Goal: Information Seeking & Learning: Learn about a topic

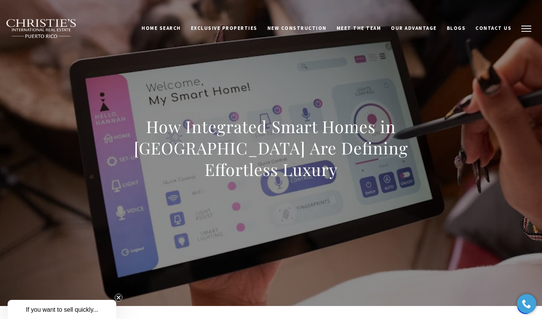
click at [528, 29] on button "button" at bounding box center [526, 29] width 20 height 22
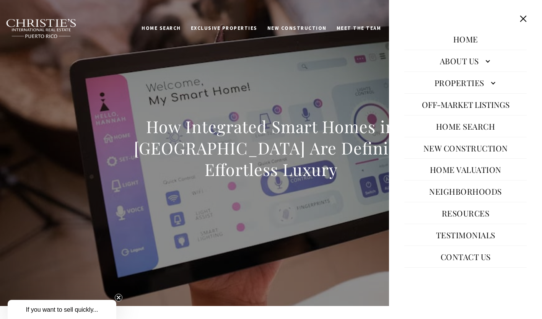
click at [341, 217] on div "How Integrated Smart Homes in Dorado Beach Are Defining Effortless Luxury" at bounding box center [270, 152] width 535 height 229
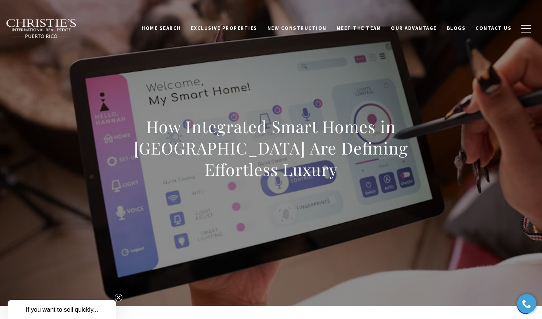
drag, startPoint x: 544, startPoint y: 8, endPoint x: 464, endPoint y: 233, distance: 238.3
click at [464, 233] on div "How Integrated Smart Homes in Dorado Beach Are Defining Effortless Luxury" at bounding box center [270, 152] width 535 height 229
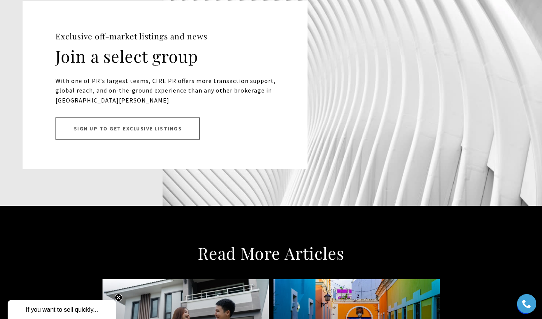
scroll to position [5400, 0]
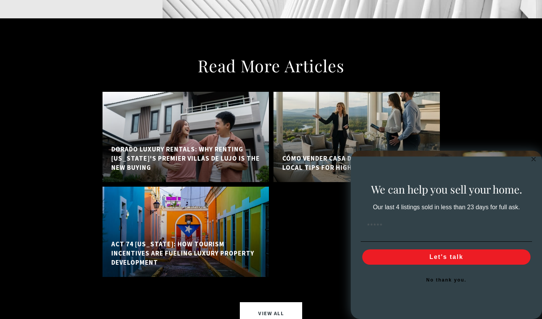
scroll to position [5168, 0]
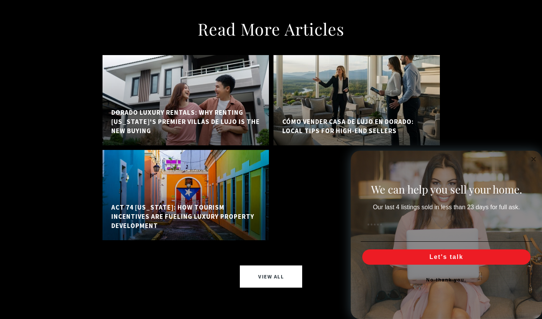
click at [171, 150] on div at bounding box center [185, 195] width 166 height 90
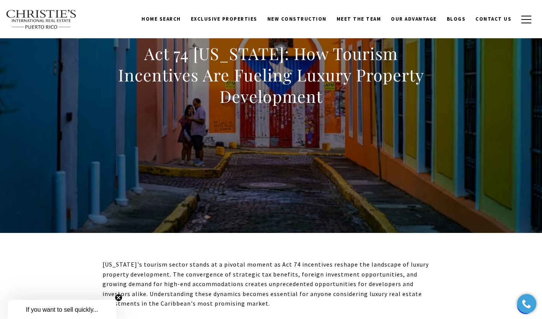
scroll to position [61, 0]
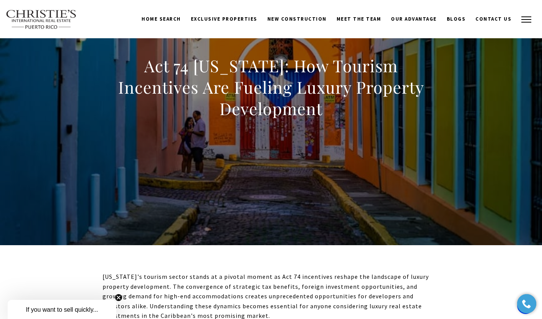
click at [524, 19] on span "button" at bounding box center [526, 19] width 10 height 1
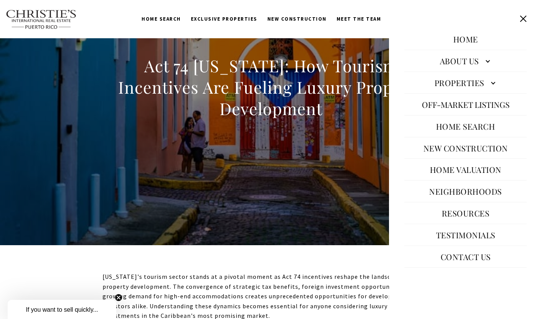
click at [449, 189] on link "Neighborhoods" at bounding box center [465, 191] width 80 height 18
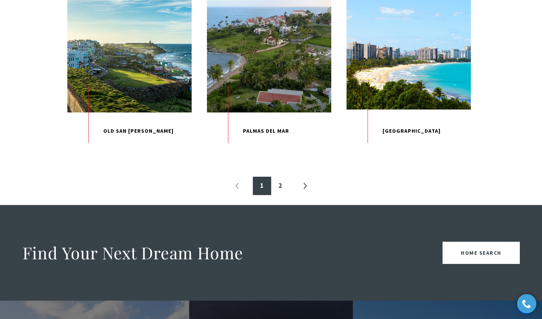
scroll to position [850, 0]
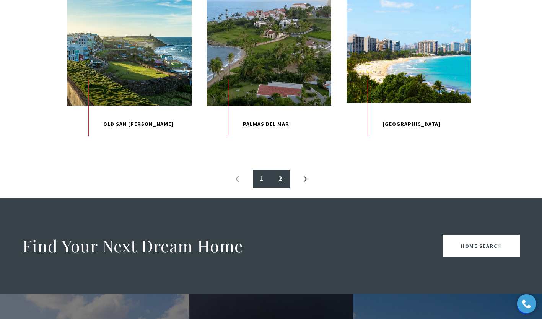
click at [278, 188] on link "2" at bounding box center [280, 179] width 18 height 18
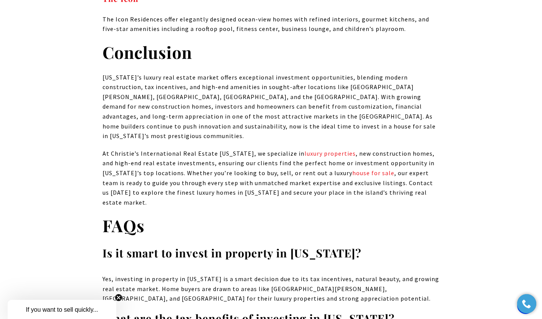
scroll to position [4672, 0]
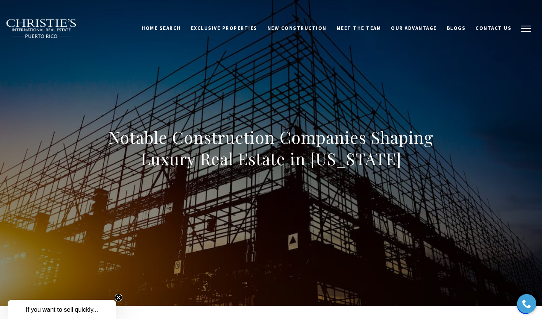
click at [526, 26] on button "button" at bounding box center [526, 29] width 20 height 22
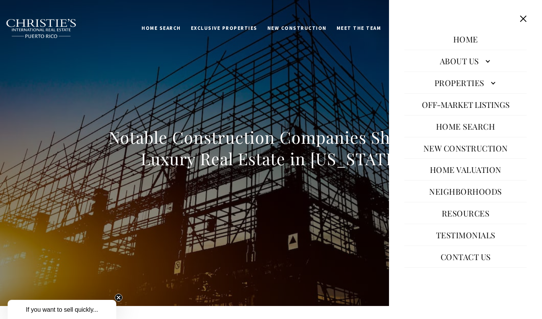
click at [356, 196] on div "Notable Construction Companies Shaping Luxury Real Estate in Puerto Rico" at bounding box center [270, 152] width 535 height 229
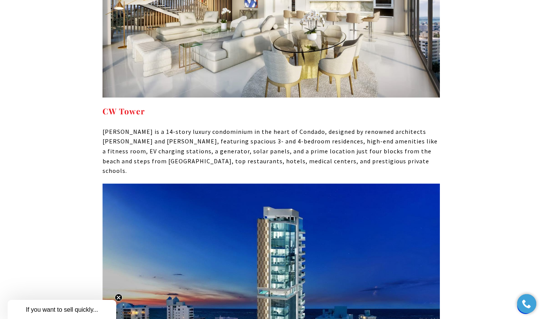
scroll to position [3937, 0]
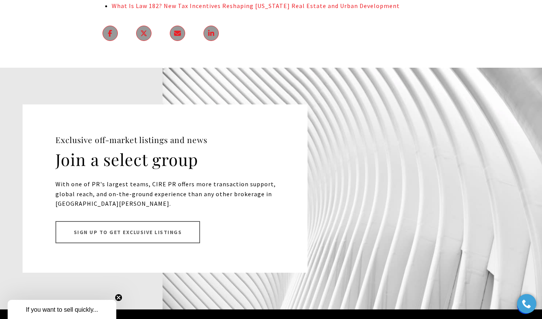
scroll to position [4676, 0]
